Goal: Transaction & Acquisition: Book appointment/travel/reservation

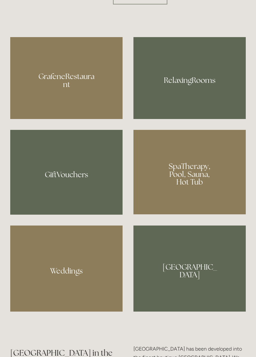
scroll to position [475, 0]
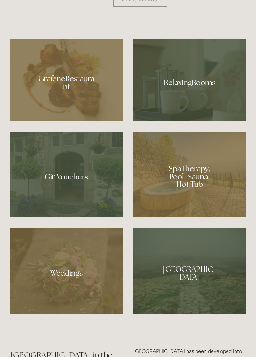
click at [78, 121] on div at bounding box center [66, 80] width 112 height 82
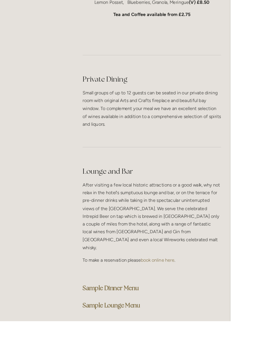
scroll to position [1591, 0]
click at [147, 315] on strong "Sample Dinner Menu" at bounding box center [123, 319] width 62 height 9
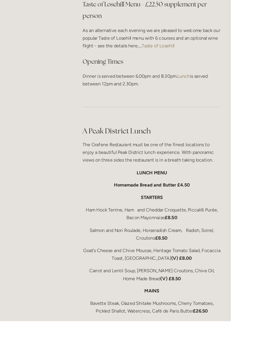
scroll to position [872, 0]
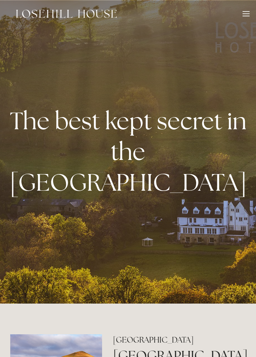
scroll to position [475, 0]
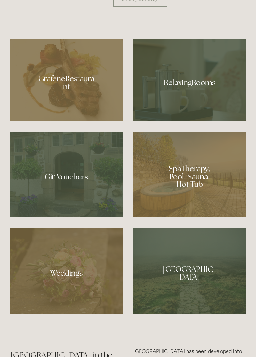
click at [197, 121] on div at bounding box center [189, 80] width 112 height 82
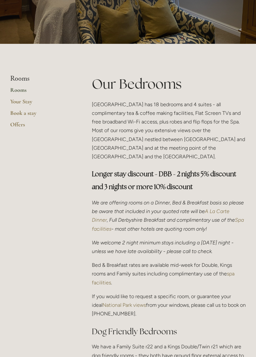
scroll to position [89, 0]
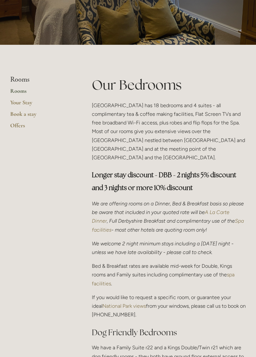
click at [30, 113] on link "Book a stay" at bounding box center [40, 116] width 61 height 12
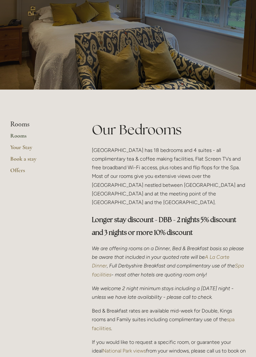
scroll to position [0, 0]
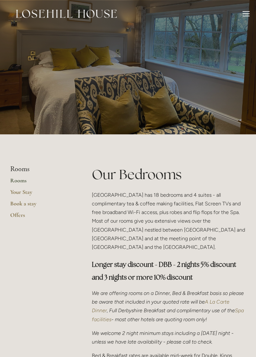
click at [24, 214] on link "Offers" at bounding box center [40, 217] width 61 height 12
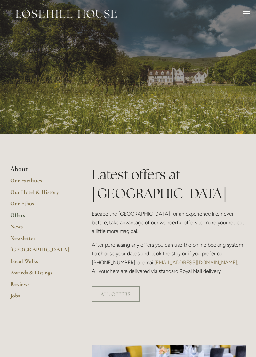
click at [130, 286] on link "ALL OFFERS" at bounding box center [116, 294] width 48 height 16
